Goal: Task Accomplishment & Management: Use online tool/utility

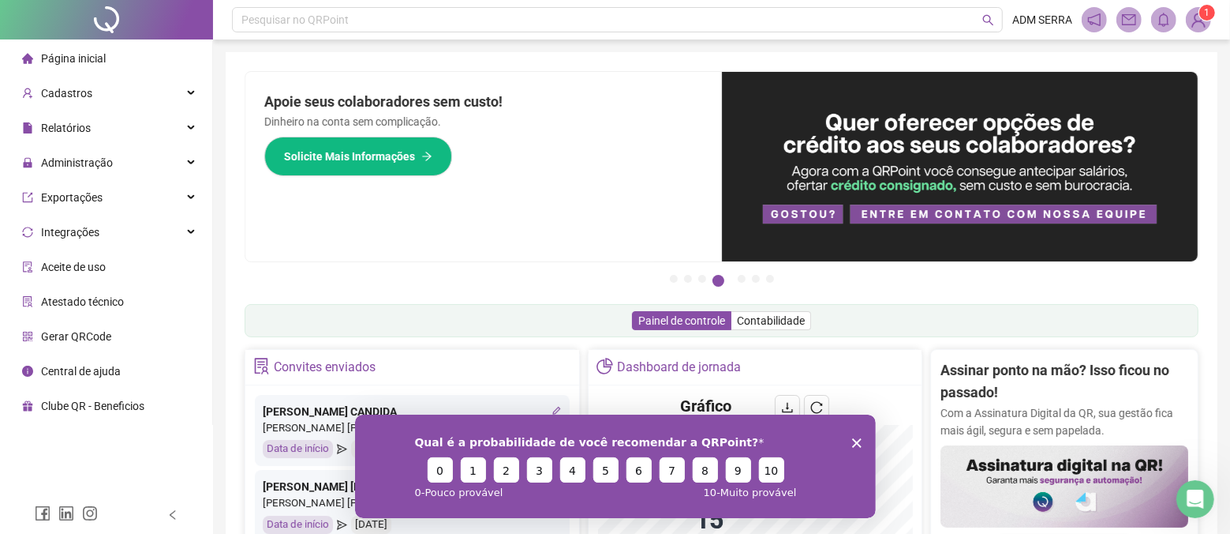
click at [848, 441] on div "Qual é a probabilidade de você recomendar a QRPoint? 0 1 2 3 4 5 6 7 8 9 10 0 -…" at bounding box center [614, 465] width 521 height 103
click at [856, 438] on icon "Encerrar pesquisa" at bounding box center [856, 441] width 9 height 9
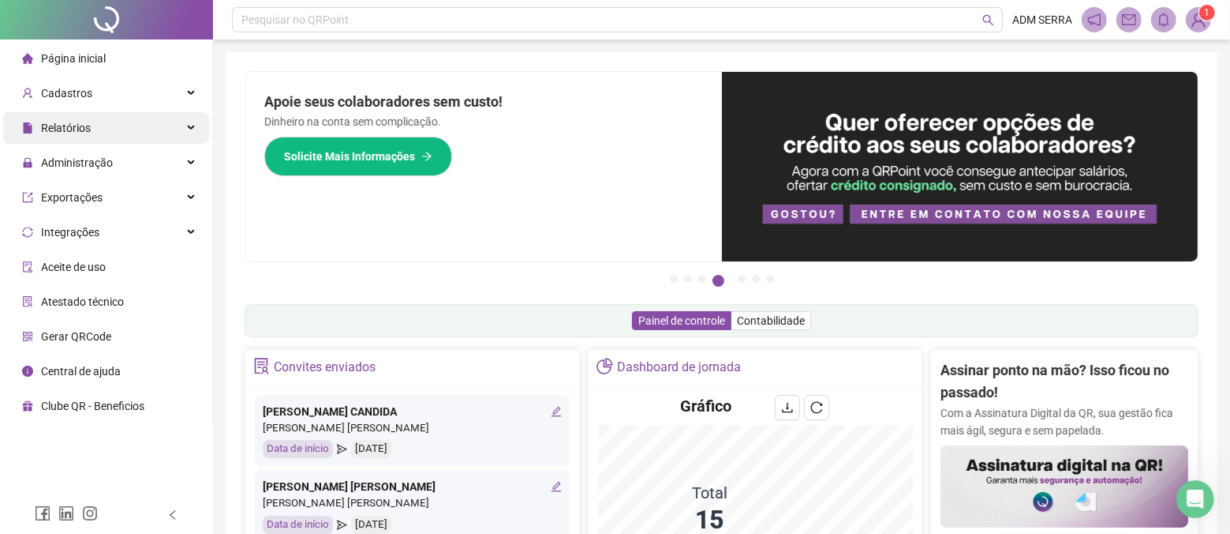
click at [182, 123] on div "Relatórios" at bounding box center [106, 128] width 206 height 32
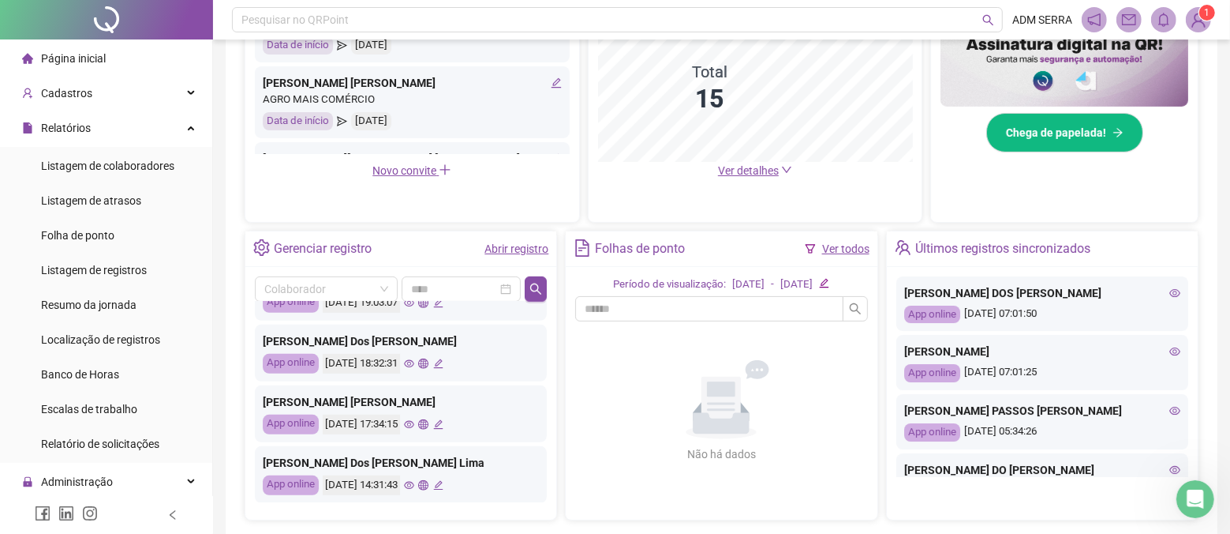
scroll to position [742, 0]
click at [385, 287] on span at bounding box center [326, 289] width 124 height 24
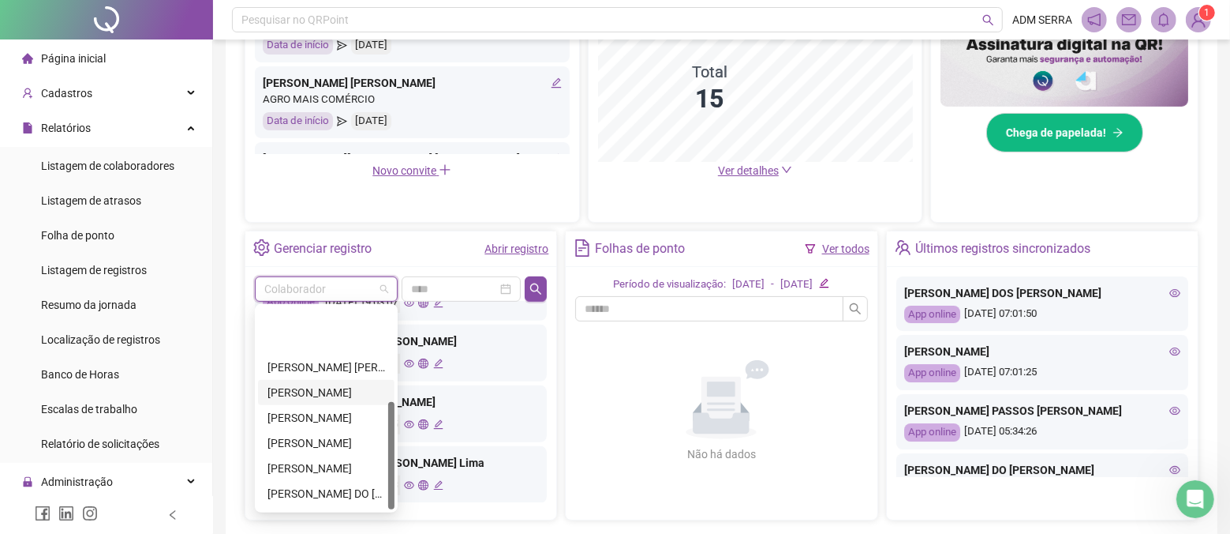
scroll to position [177, 0]
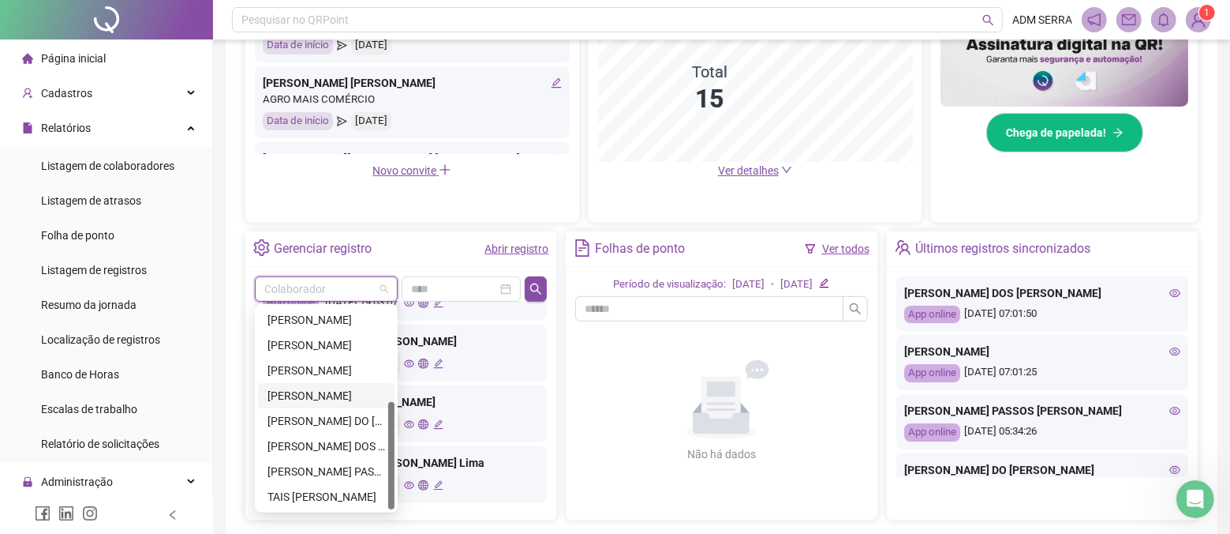
click at [317, 399] on div "[PERSON_NAME]" at bounding box center [327, 395] width 118 height 17
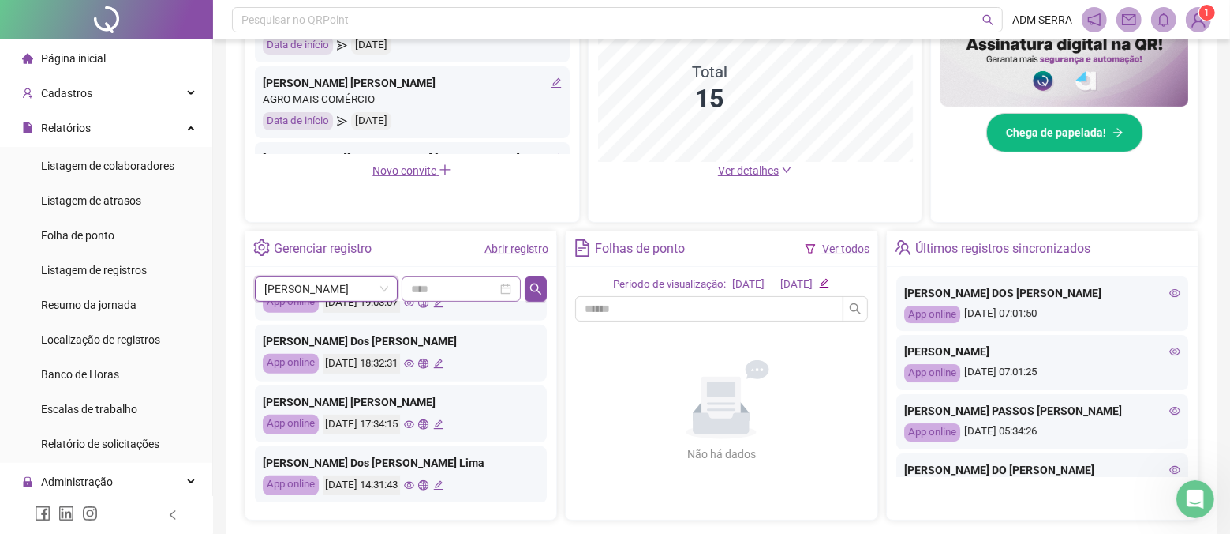
click at [515, 290] on div at bounding box center [461, 288] width 119 height 25
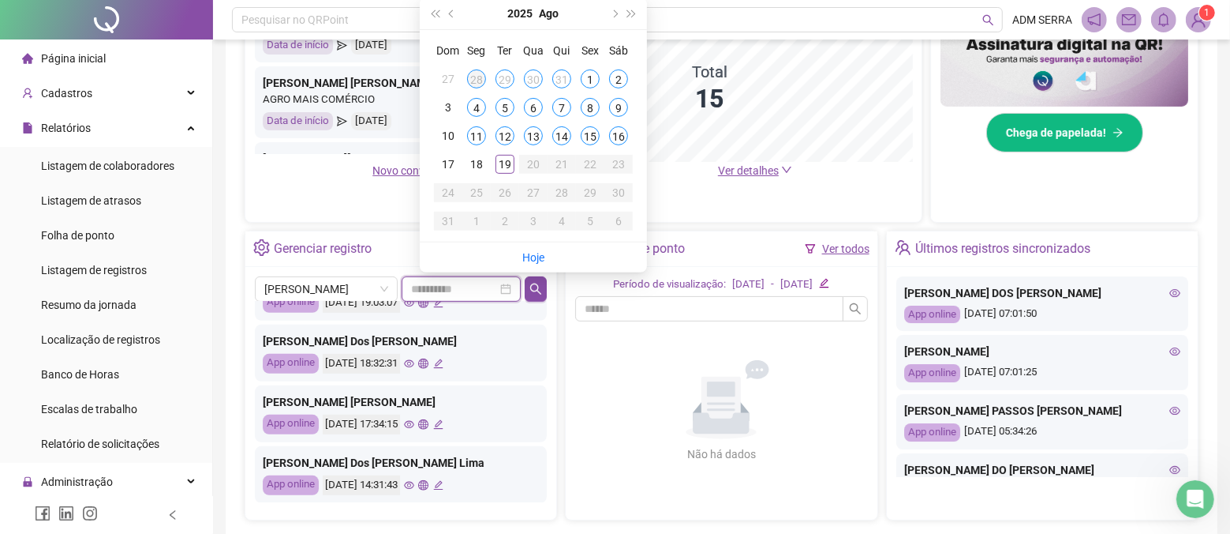
type input "**********"
click at [474, 76] on div "28" at bounding box center [476, 78] width 19 height 19
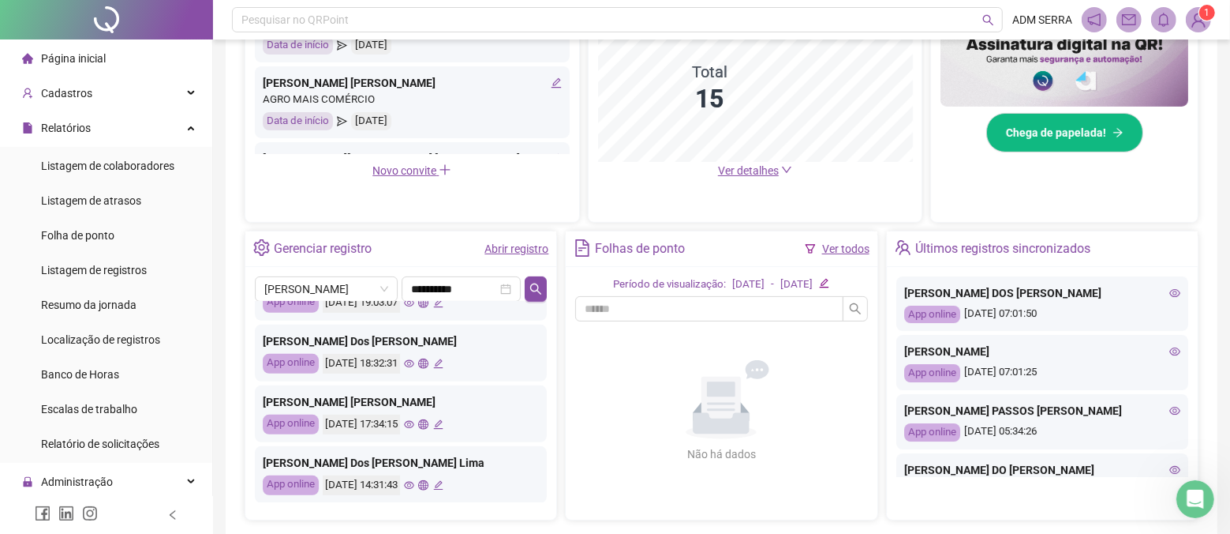
click at [535, 276] on div "**********" at bounding box center [401, 288] width 292 height 25
click at [537, 279] on button "button" at bounding box center [536, 288] width 23 height 25
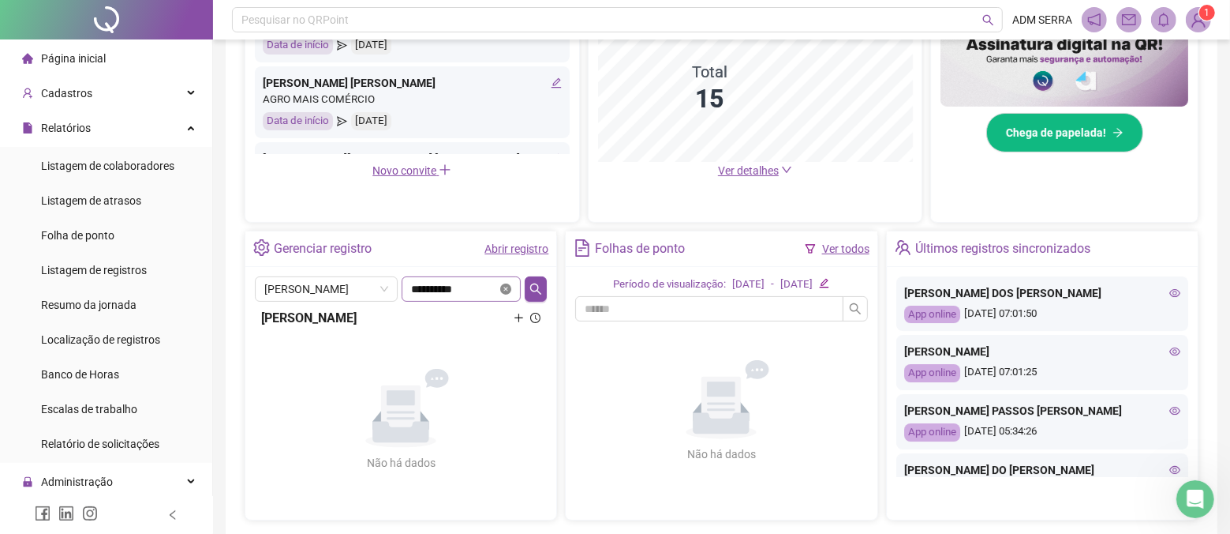
click at [508, 287] on icon "close-circle" at bounding box center [505, 288] width 11 height 11
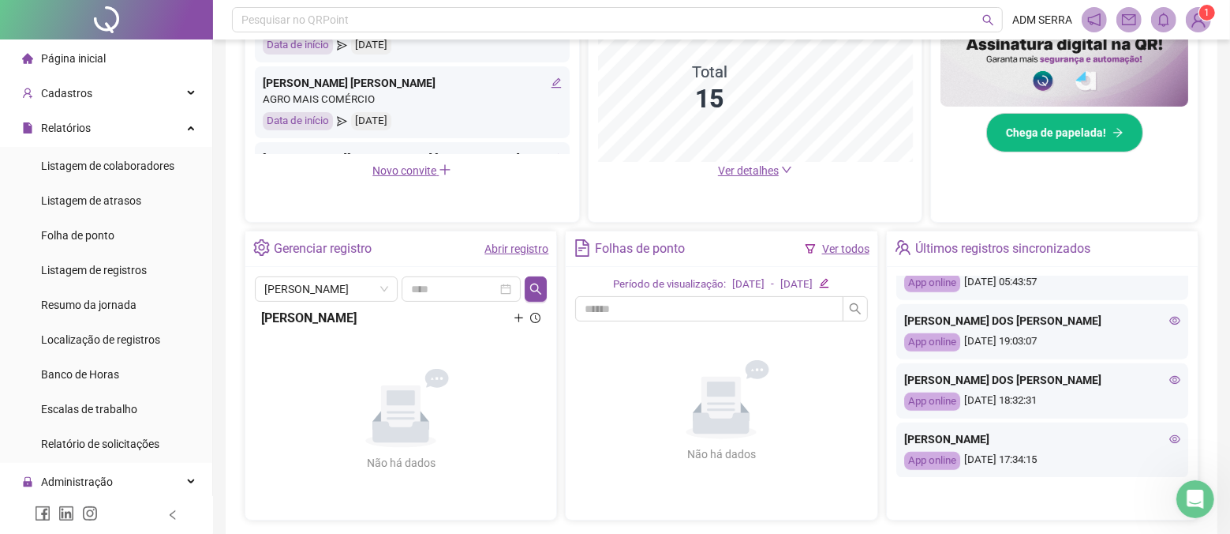
scroll to position [683, 0]
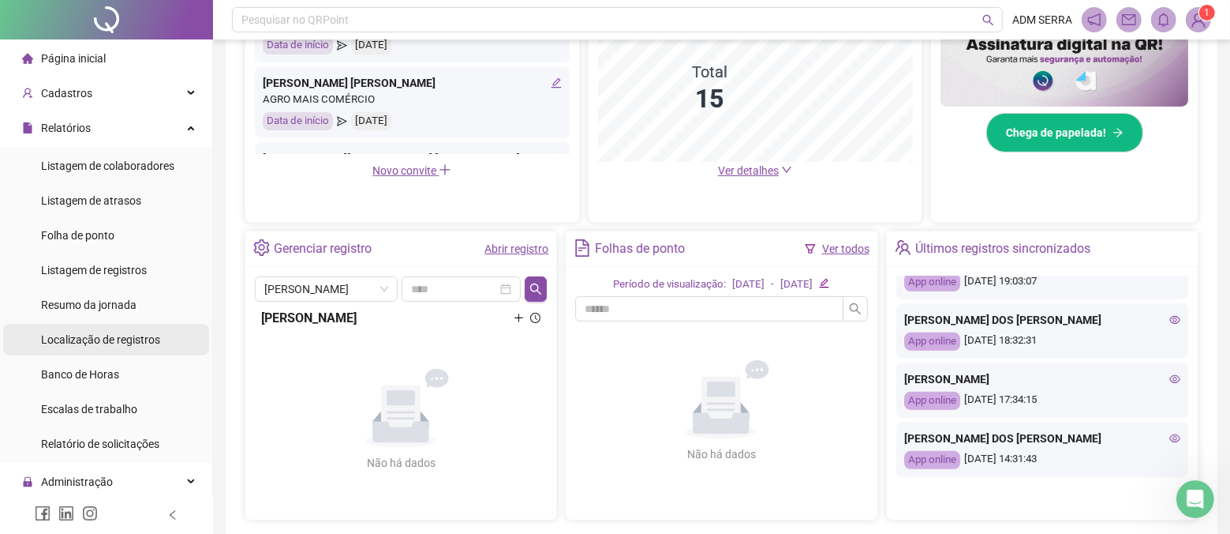
click at [140, 354] on div "Localização de registros" at bounding box center [100, 340] width 119 height 32
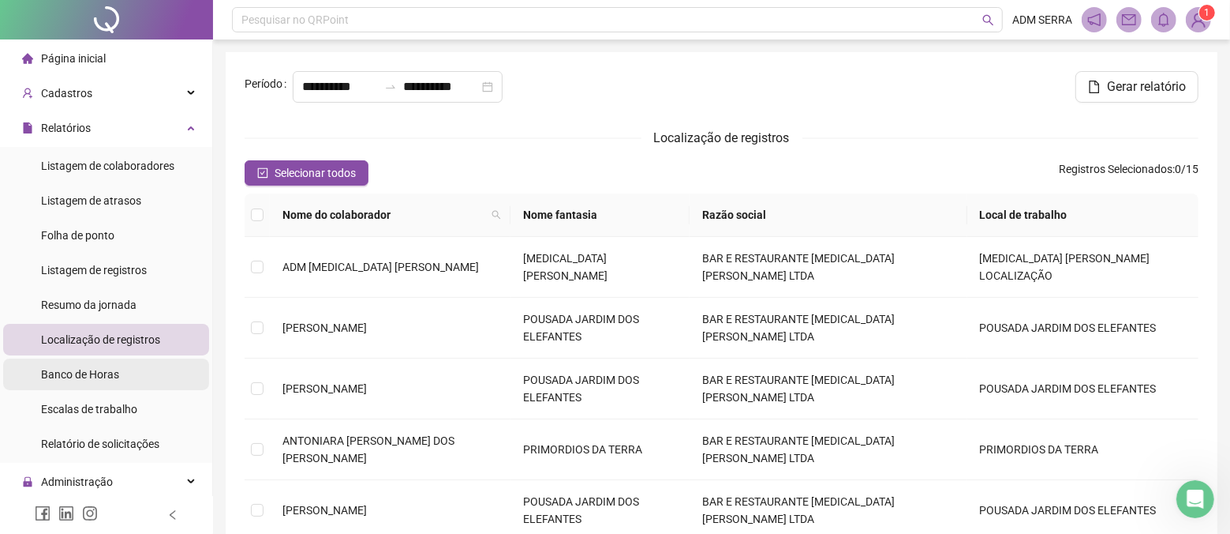
type input "**********"
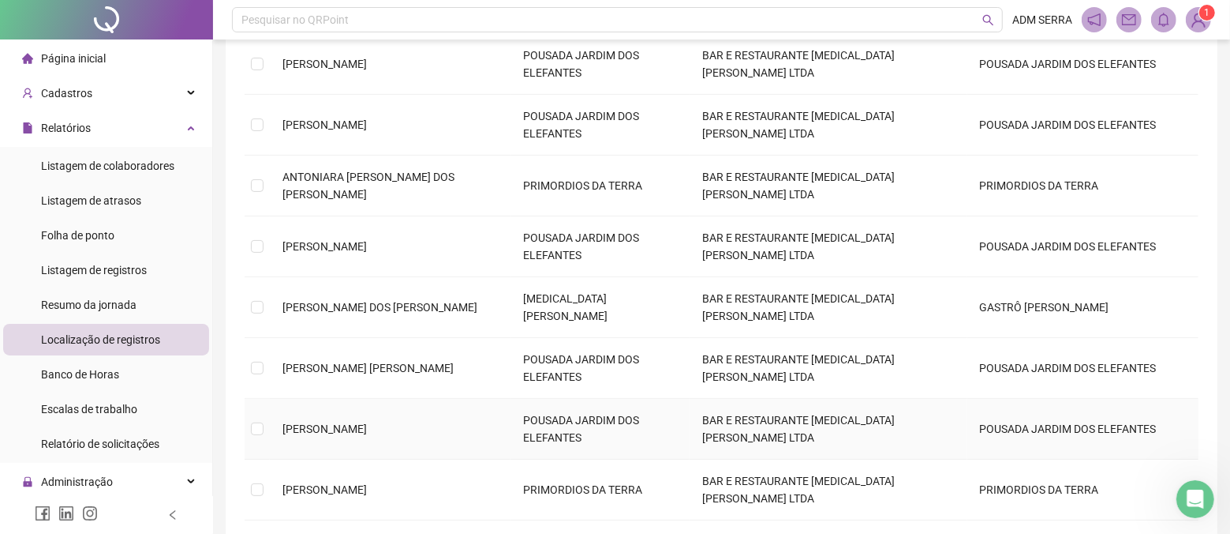
scroll to position [272, 0]
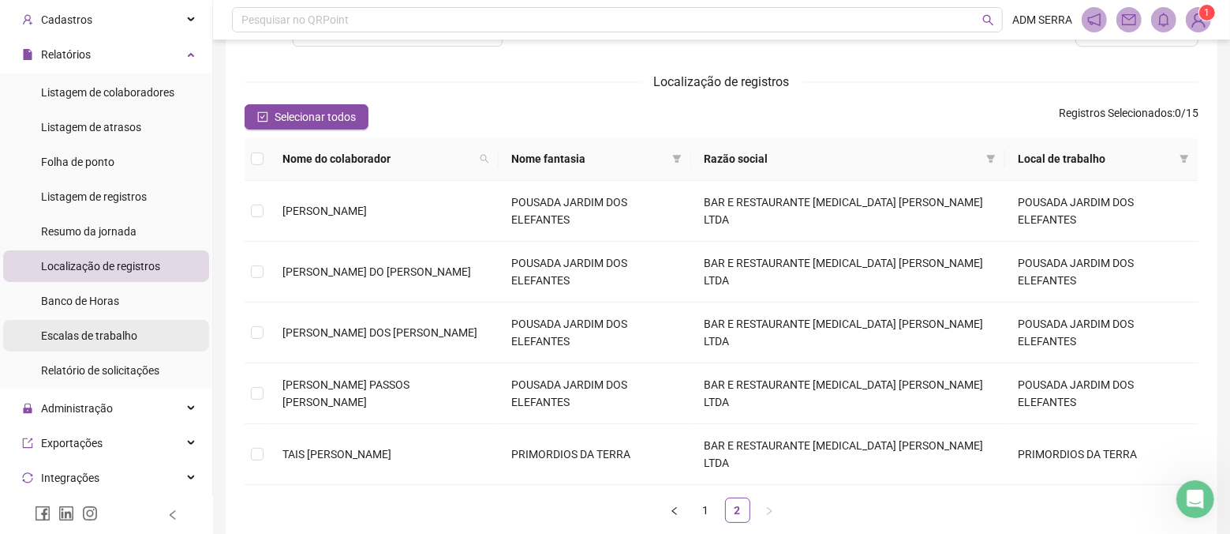
scroll to position [104, 0]
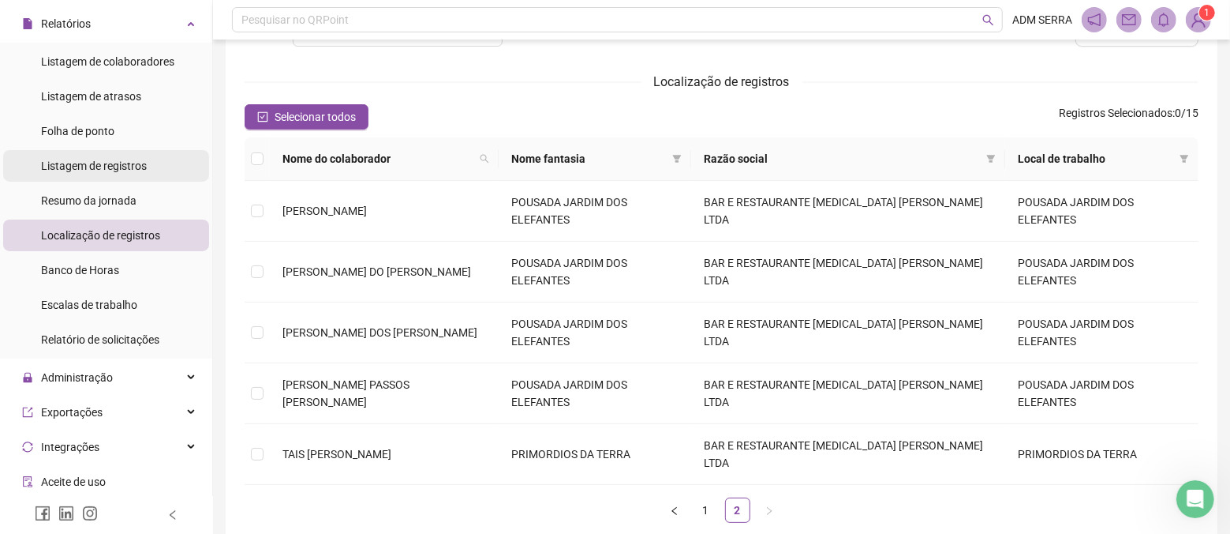
click at [140, 162] on span "Listagem de registros" at bounding box center [94, 165] width 106 height 13
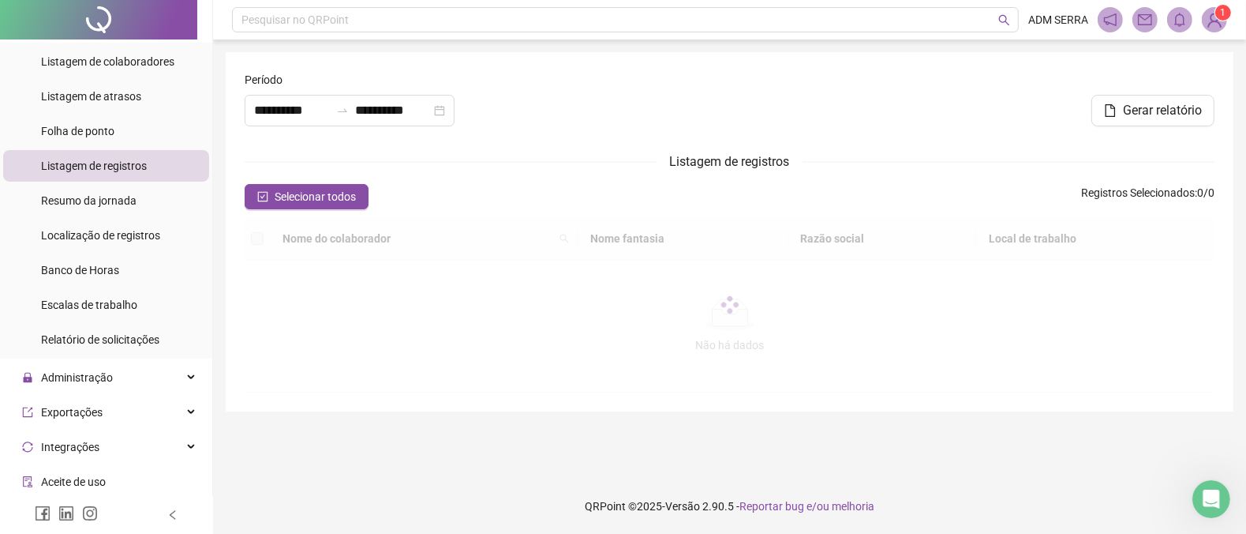
type input "**********"
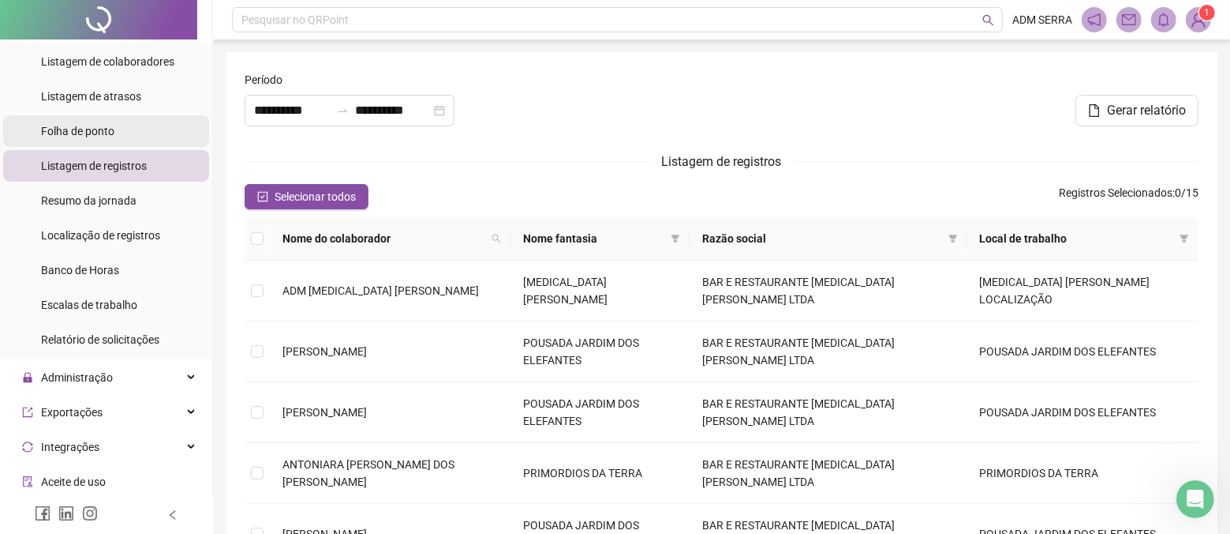
click at [125, 137] on li "Folha de ponto" at bounding box center [106, 131] width 206 height 32
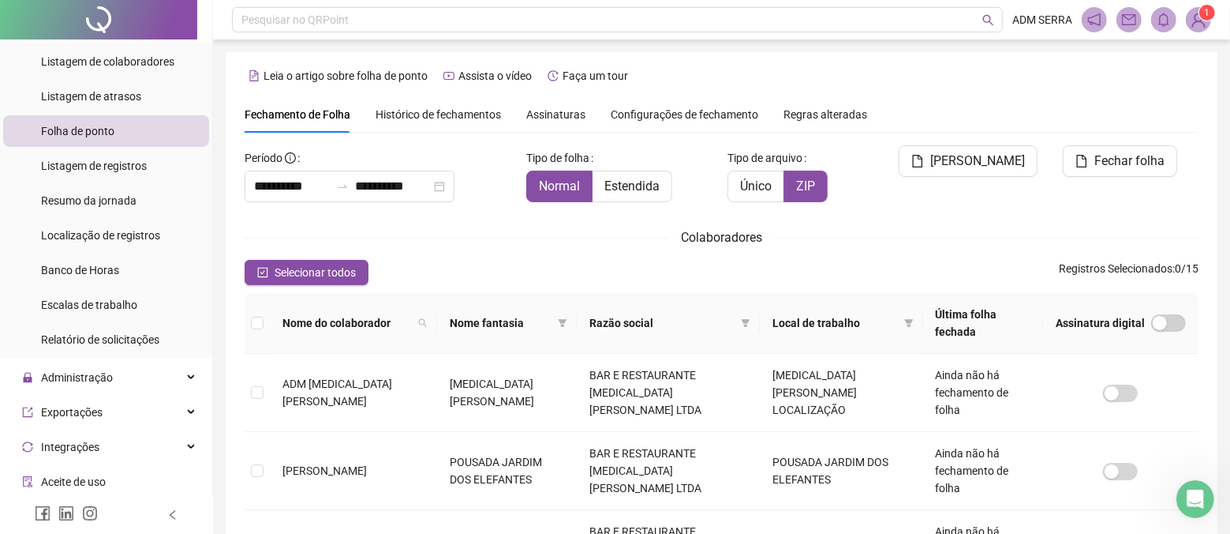
click at [690, 106] on div "Configurações de fechamento" at bounding box center [685, 114] width 148 height 17
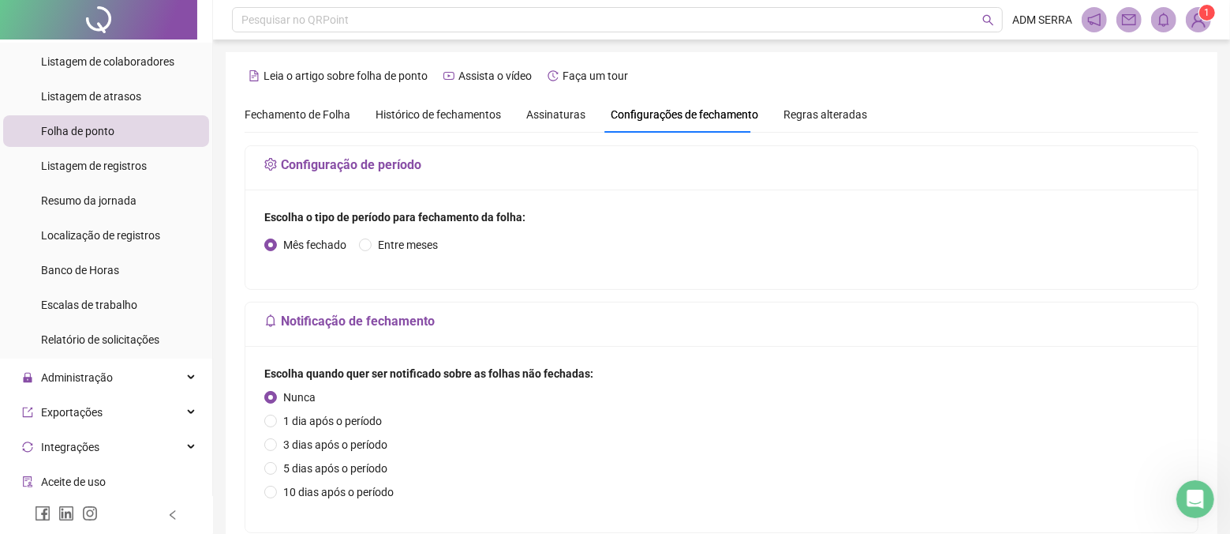
click at [530, 111] on span "Assinaturas" at bounding box center [555, 114] width 59 height 11
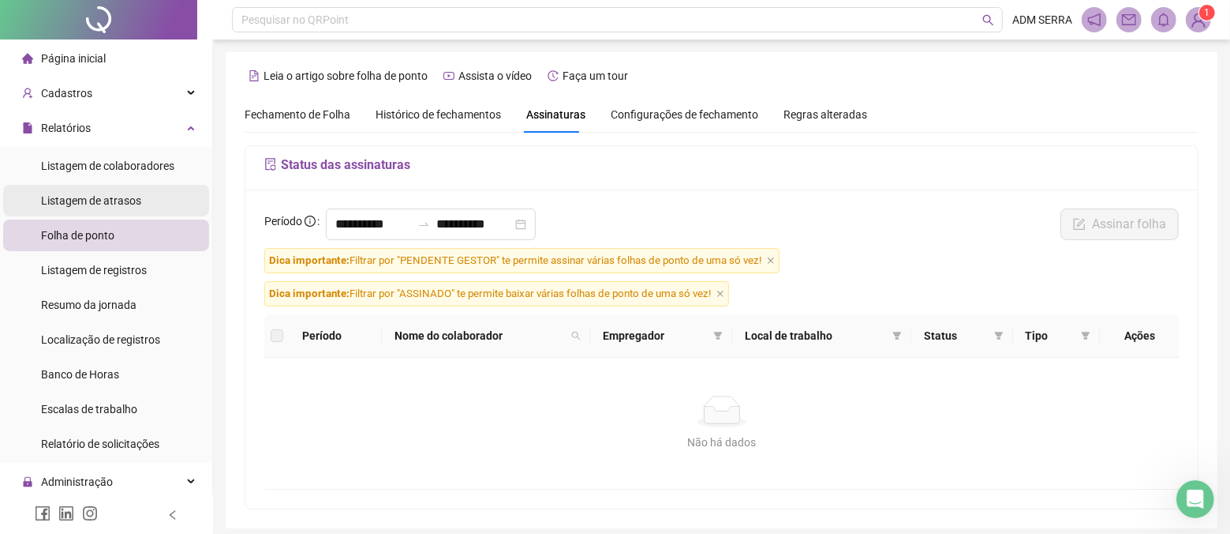
click at [104, 194] on span "Listagem de atrasos" at bounding box center [91, 200] width 100 height 13
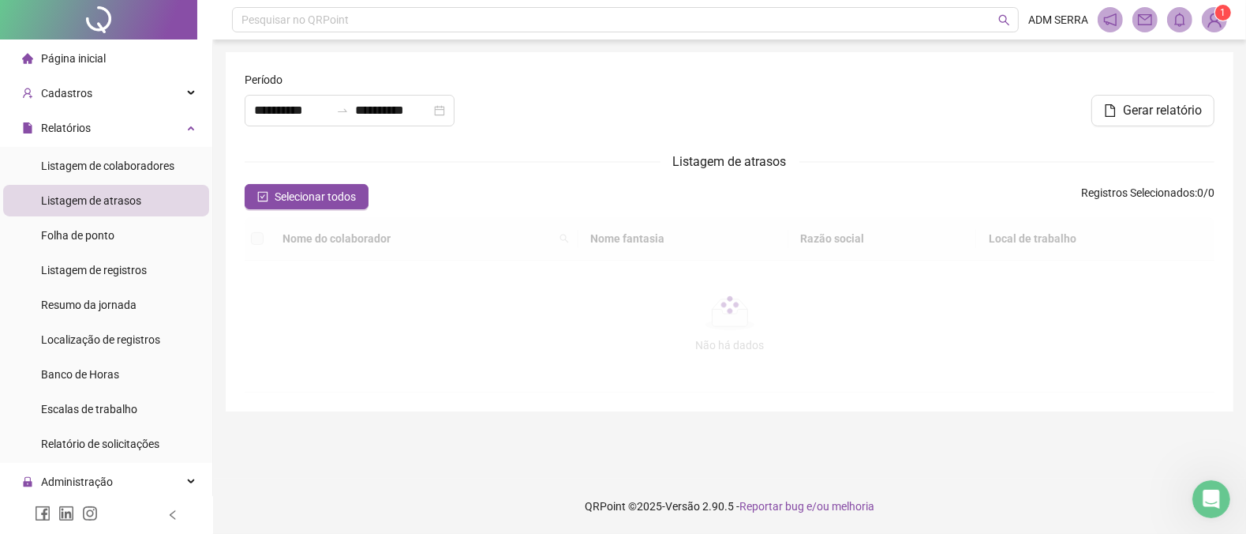
type input "**********"
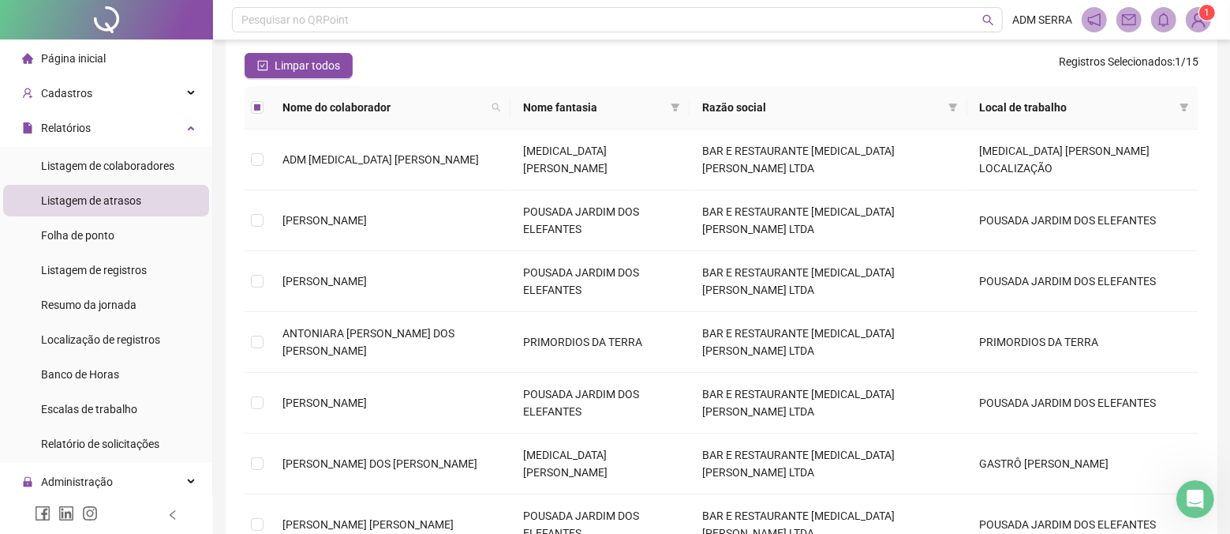
scroll to position [296, 0]
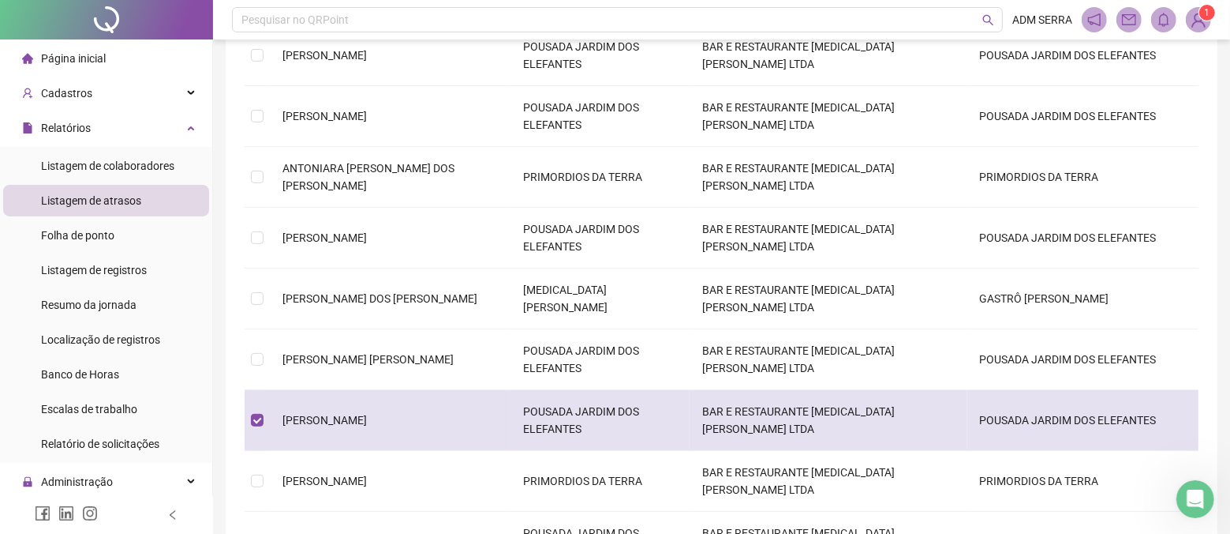
click at [461, 390] on td "[PERSON_NAME]" at bounding box center [390, 420] width 241 height 61
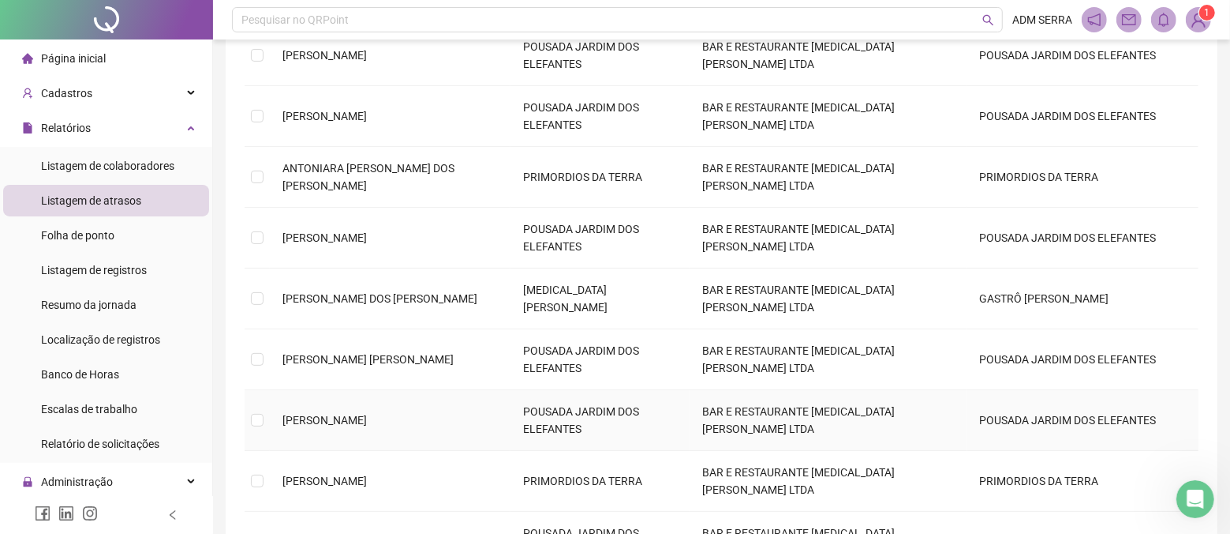
click at [461, 390] on td "[PERSON_NAME]" at bounding box center [390, 420] width 241 height 61
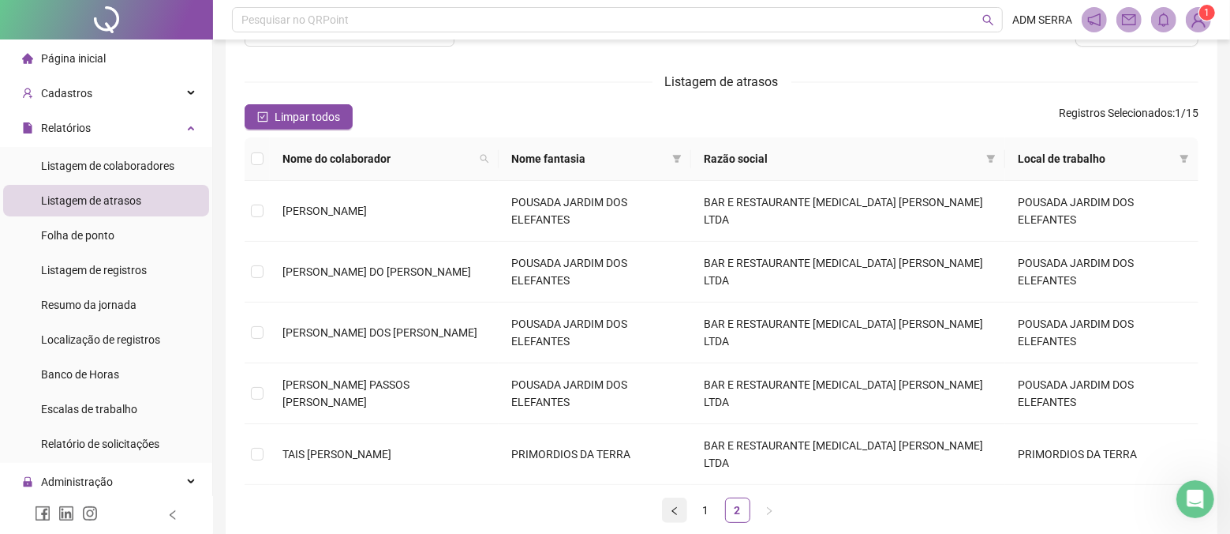
click at [676, 506] on icon "left" at bounding box center [674, 510] width 9 height 9
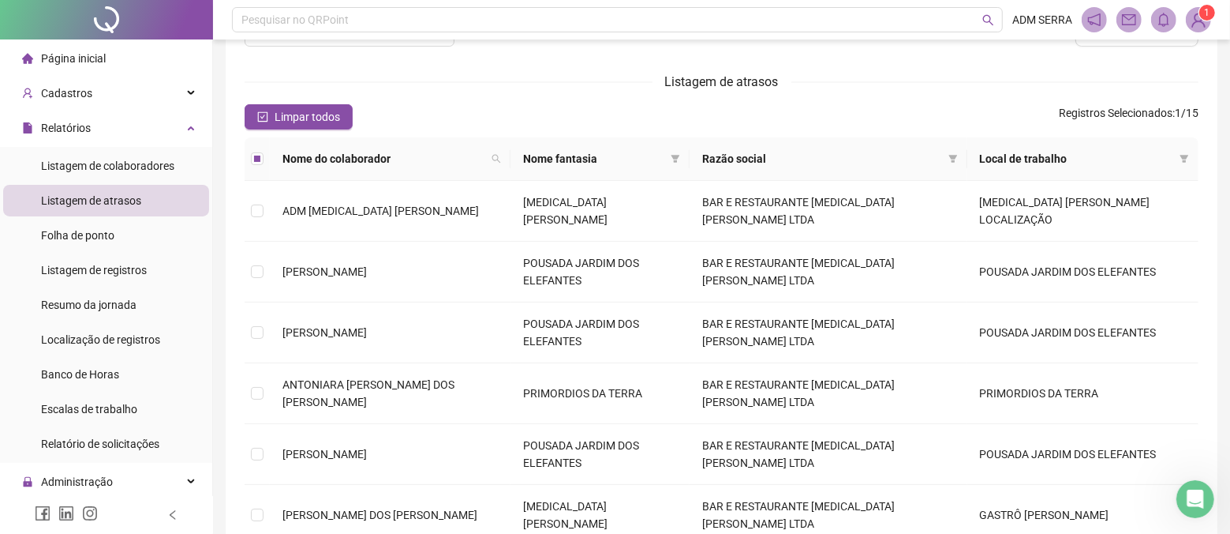
click at [1043, 156] on span "Local de trabalho" at bounding box center [1076, 158] width 193 height 17
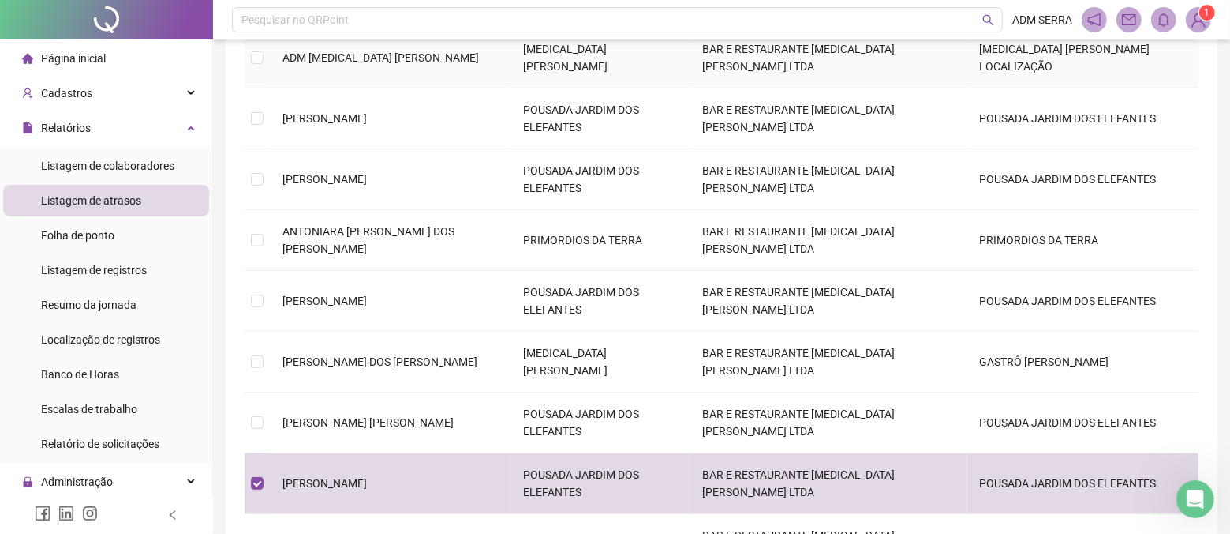
scroll to position [296, 0]
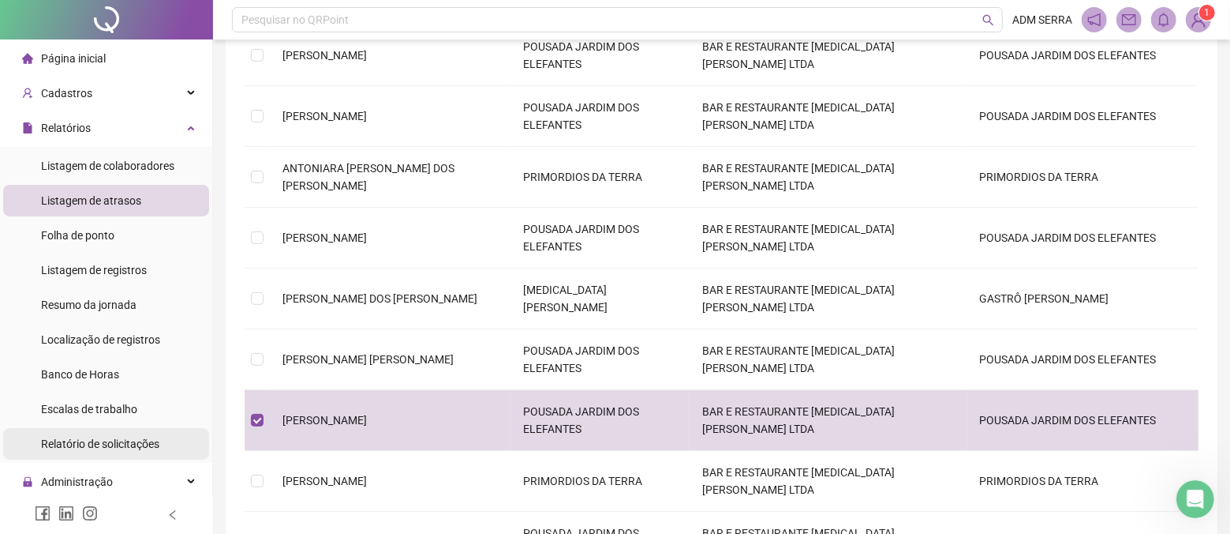
click at [90, 428] on div "Relatório de solicitações" at bounding box center [100, 444] width 118 height 32
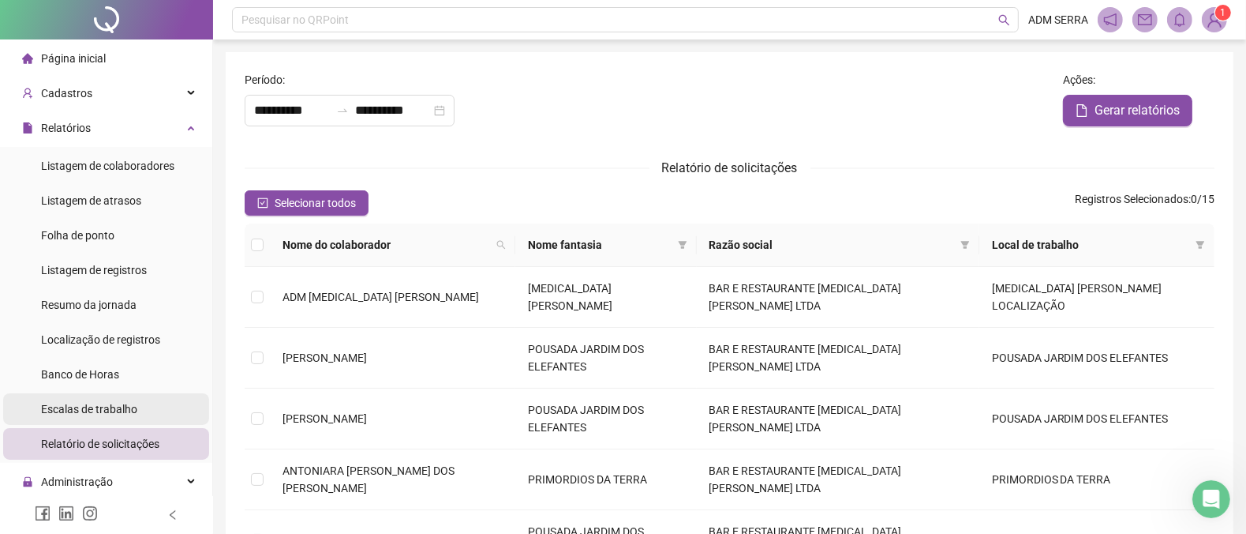
type input "**********"
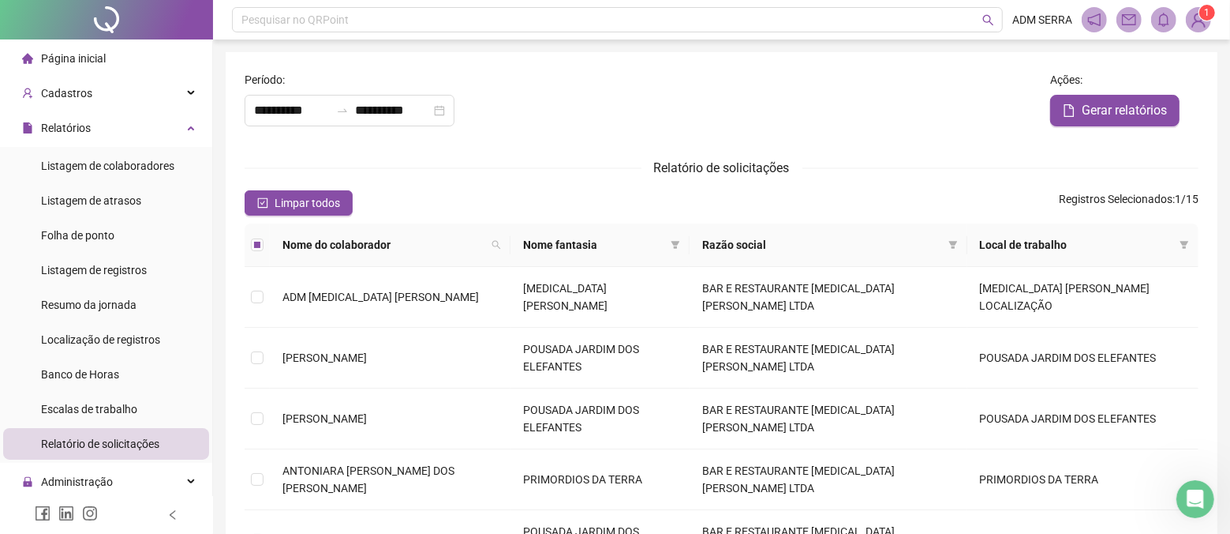
click at [85, 62] on span "Página inicial" at bounding box center [73, 58] width 65 height 13
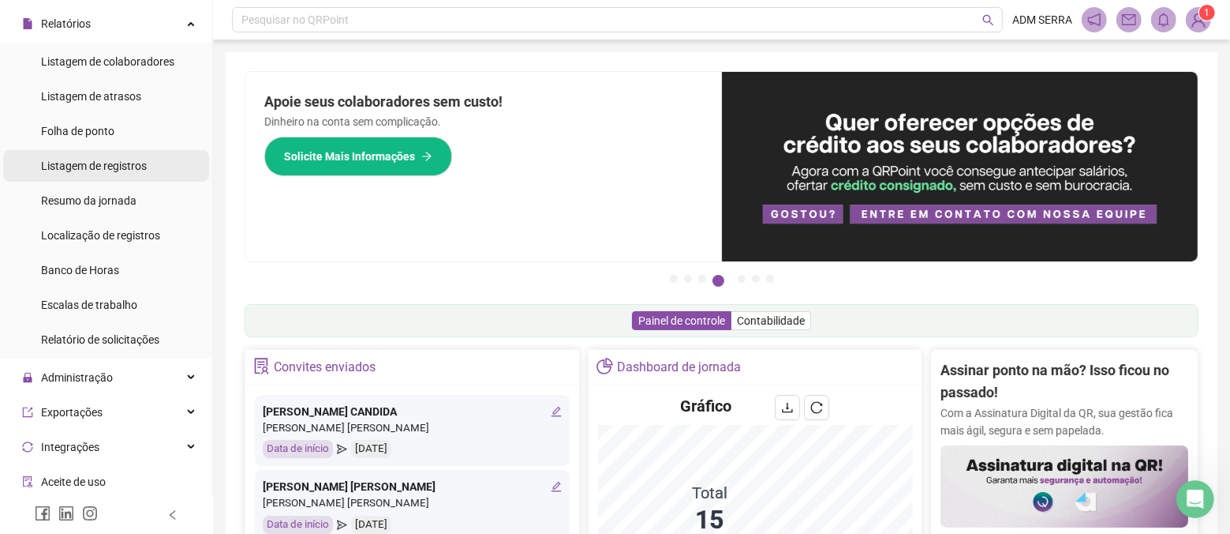
scroll to position [209, 0]
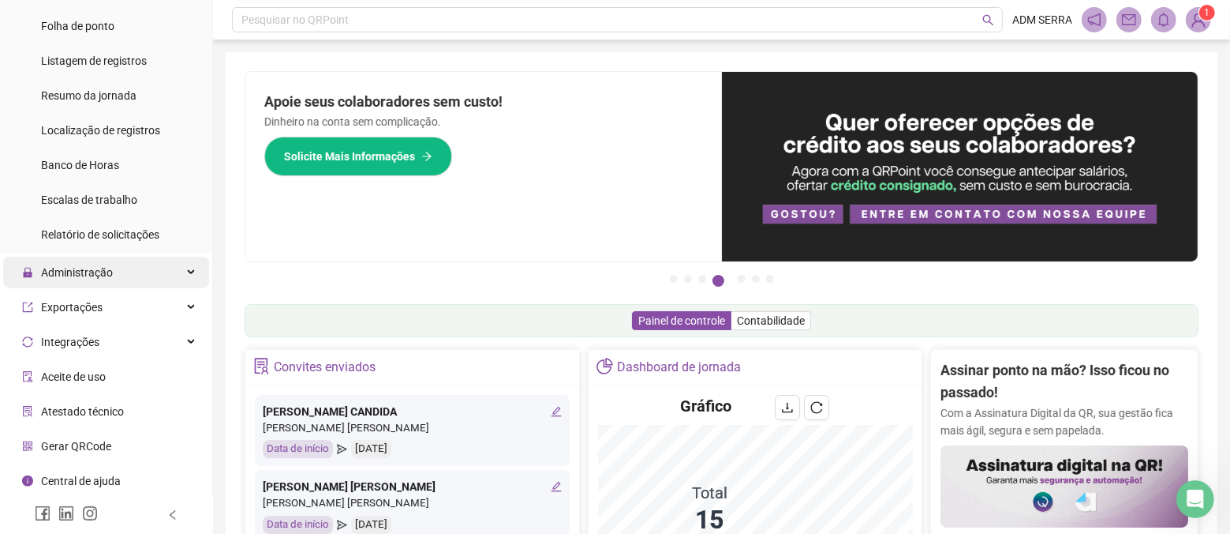
click at [133, 278] on div "Administração" at bounding box center [106, 273] width 206 height 32
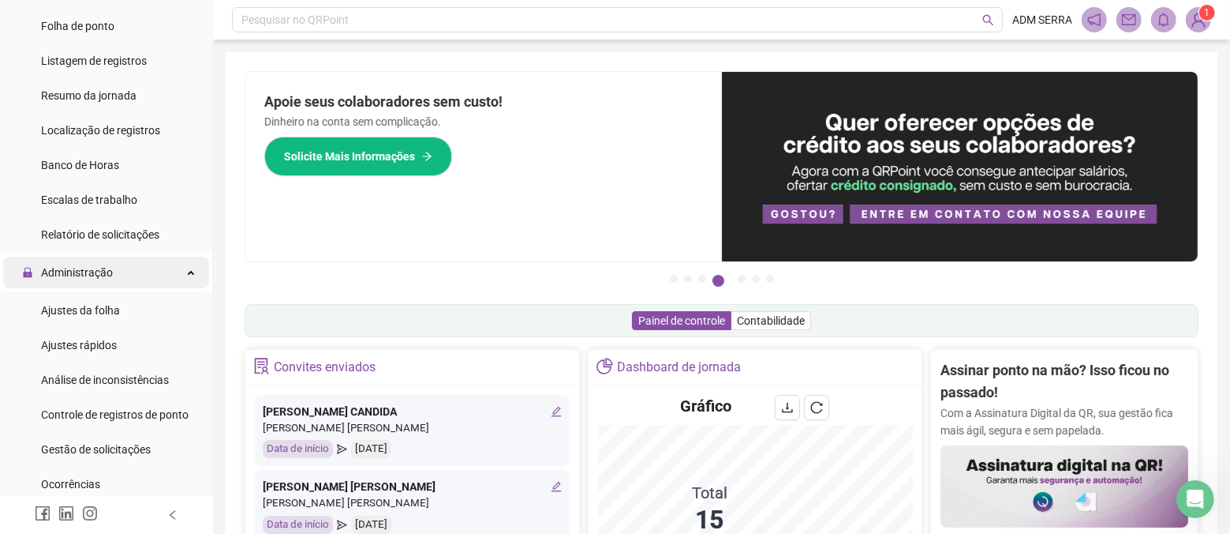
scroll to position [314, 0]
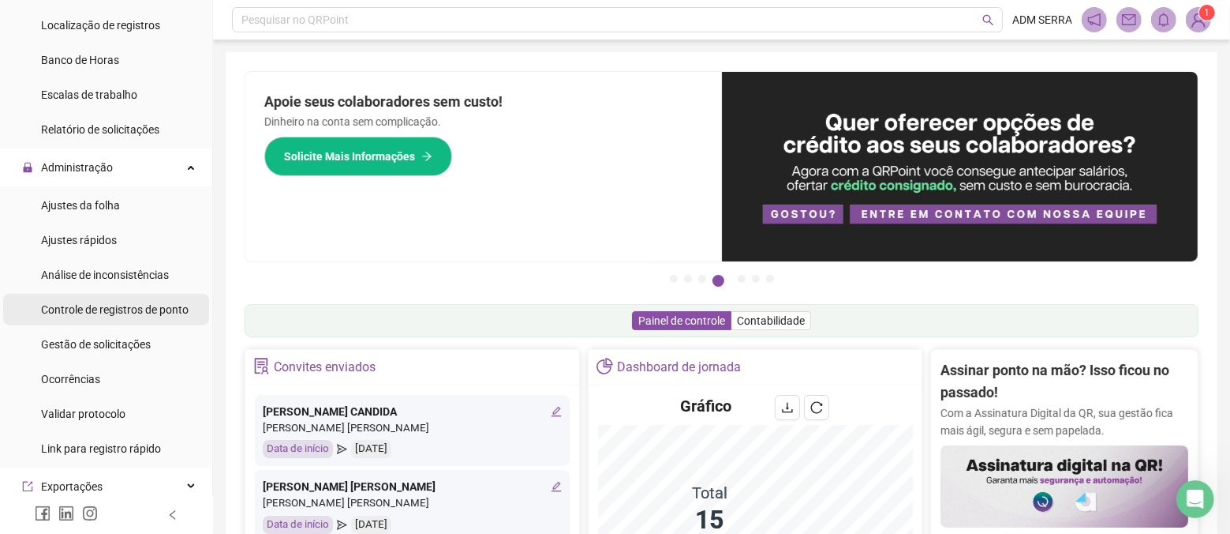
click at [148, 305] on span "Controle de registros de ponto" at bounding box center [115, 309] width 148 height 13
